Goal: Communication & Community: Answer question/provide support

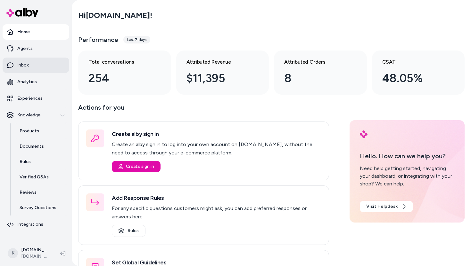
click at [32, 64] on link "Inbox" at bounding box center [36, 65] width 67 height 15
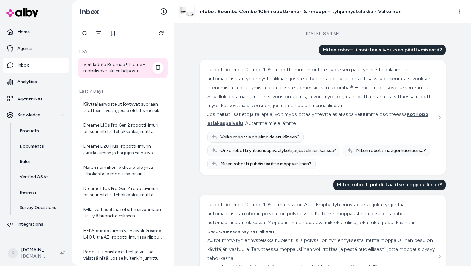
click at [118, 66] on div "Voit ladata Roomba® Home -mobiilisovelluksen helposti älypuhelimeesi tai tablet…" at bounding box center [123, 67] width 80 height 13
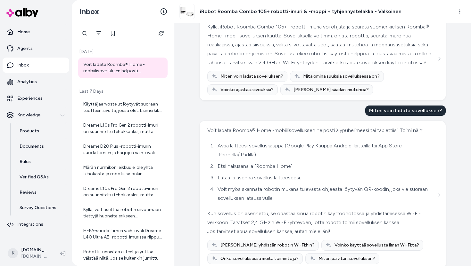
scroll to position [410, 0]
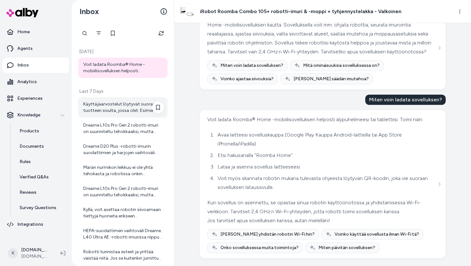
click at [122, 101] on div "Käyttäjäarvostelut löytyvät suoraan tuotteen sivulta, jossa olet. Esimerkiksi D…" at bounding box center [123, 107] width 80 height 13
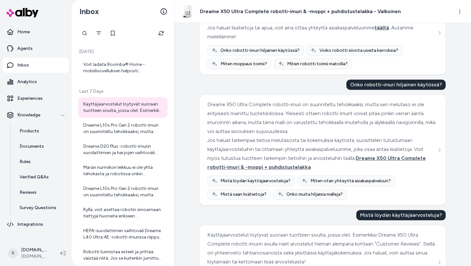
scroll to position [196, 0]
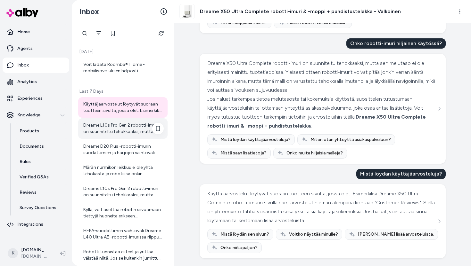
click at [138, 125] on div "Dreame L10s Pro Gen 2 robotti-imuri on suunniteltu tehokkaaksi, mutta samalla s…" at bounding box center [123, 128] width 80 height 13
